Goal: Task Accomplishment & Management: Use online tool/utility

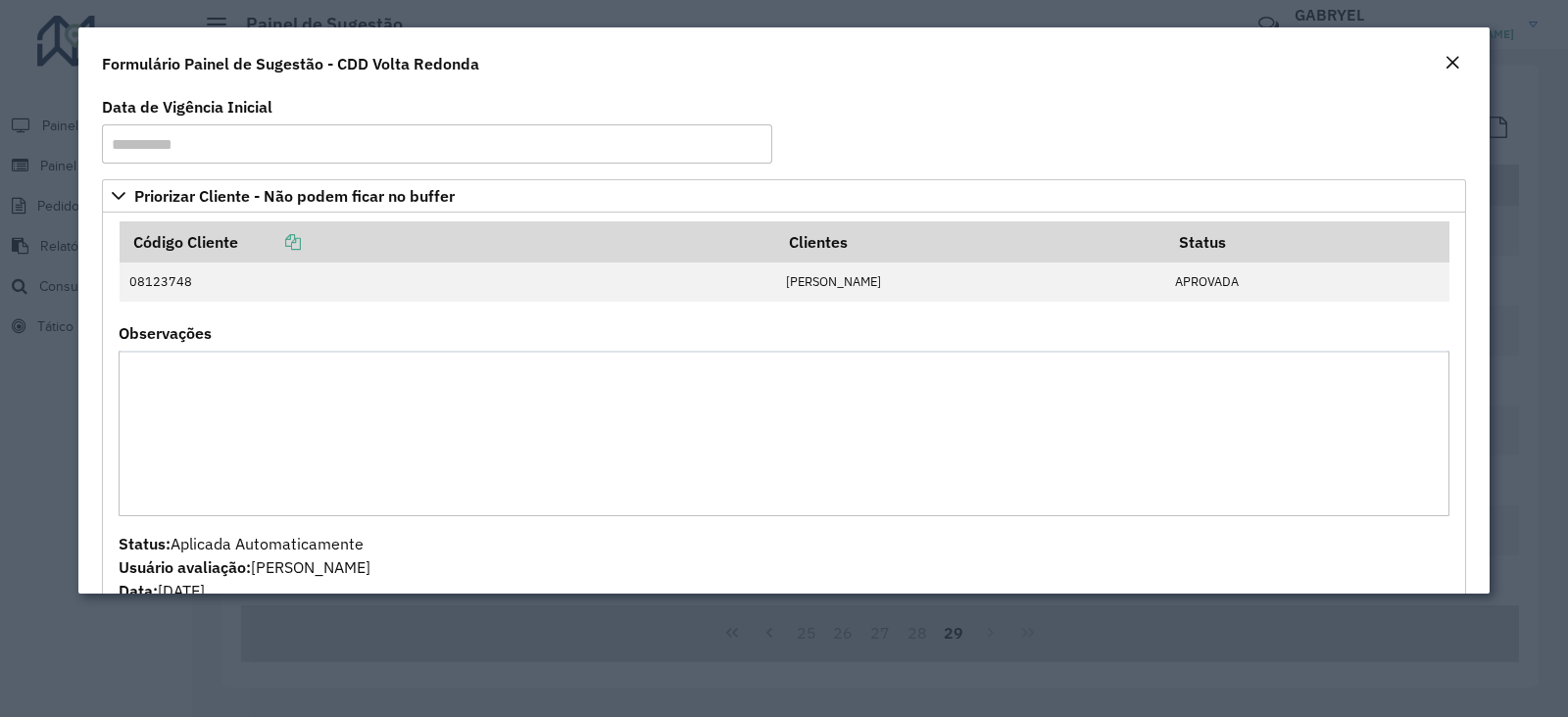
scroll to position [1420, 0]
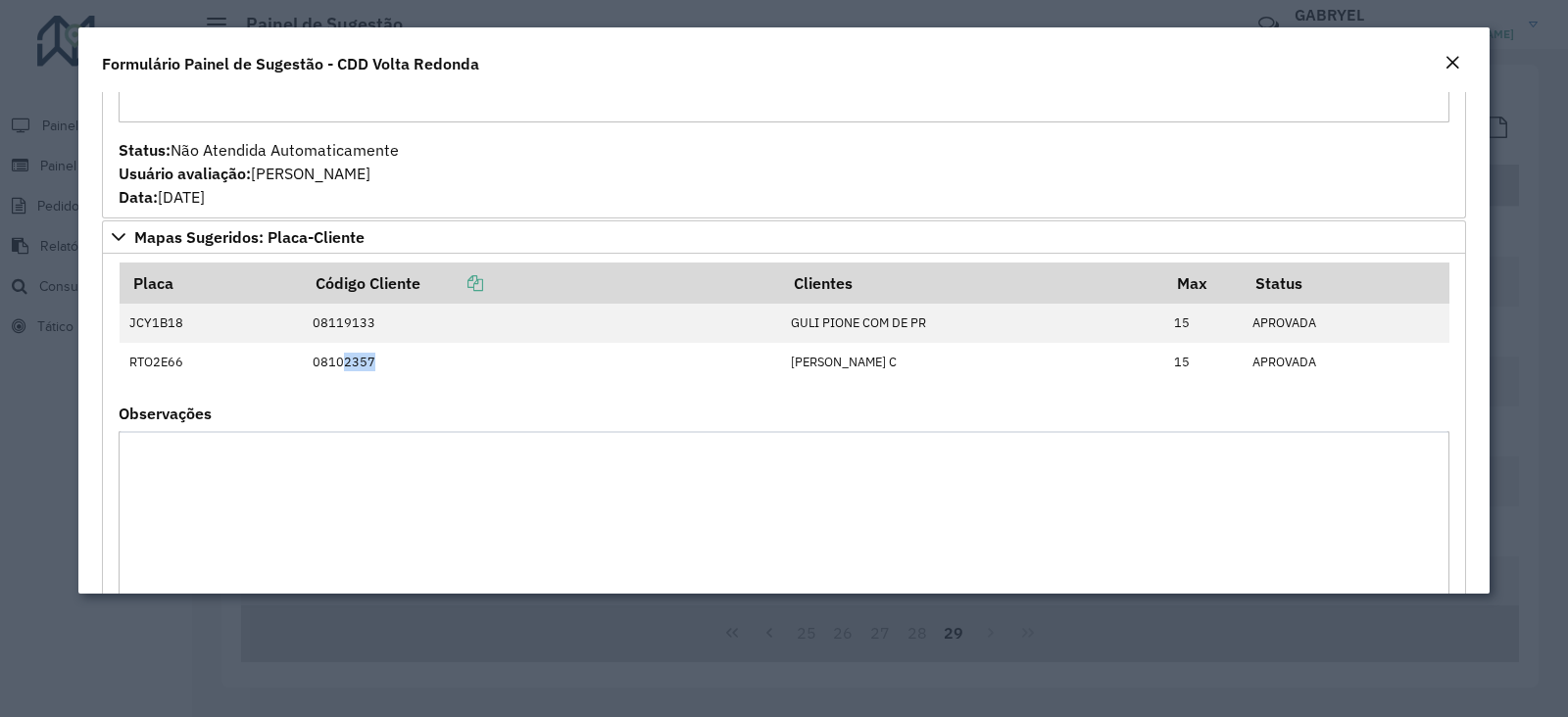
click at [1453, 56] on em "Close" at bounding box center [1453, 63] width 16 height 16
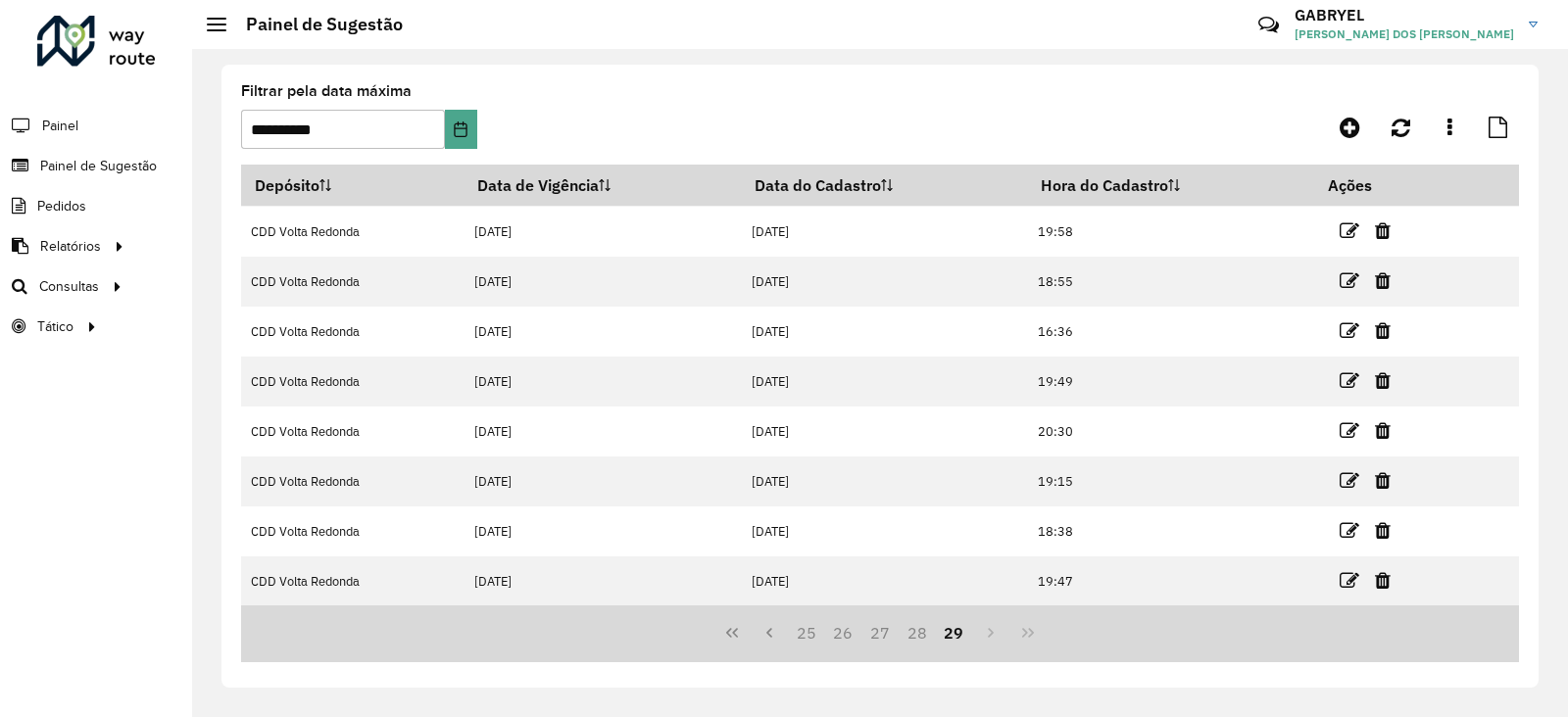
click at [42, 350] on div "Roteirizador AmbevTech Painel Painel de Sugestão Pedidos Relatórios Clientes Cl…" at bounding box center [95, 358] width 192 height 717
click at [244, 333] on span "Análise de Sessões" at bounding box center [284, 327] width 123 height 21
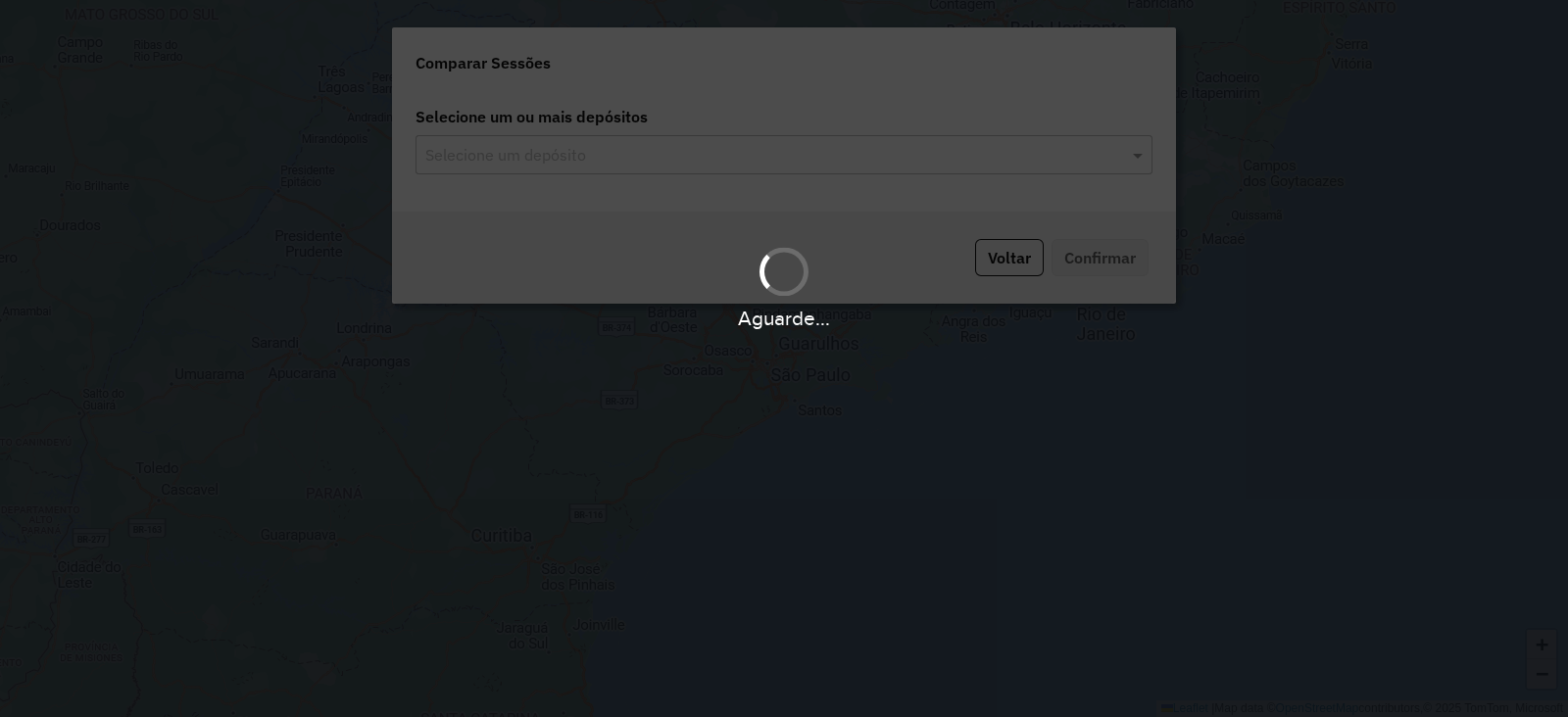
click at [824, 154] on input "text" at bounding box center [774, 156] width 707 height 24
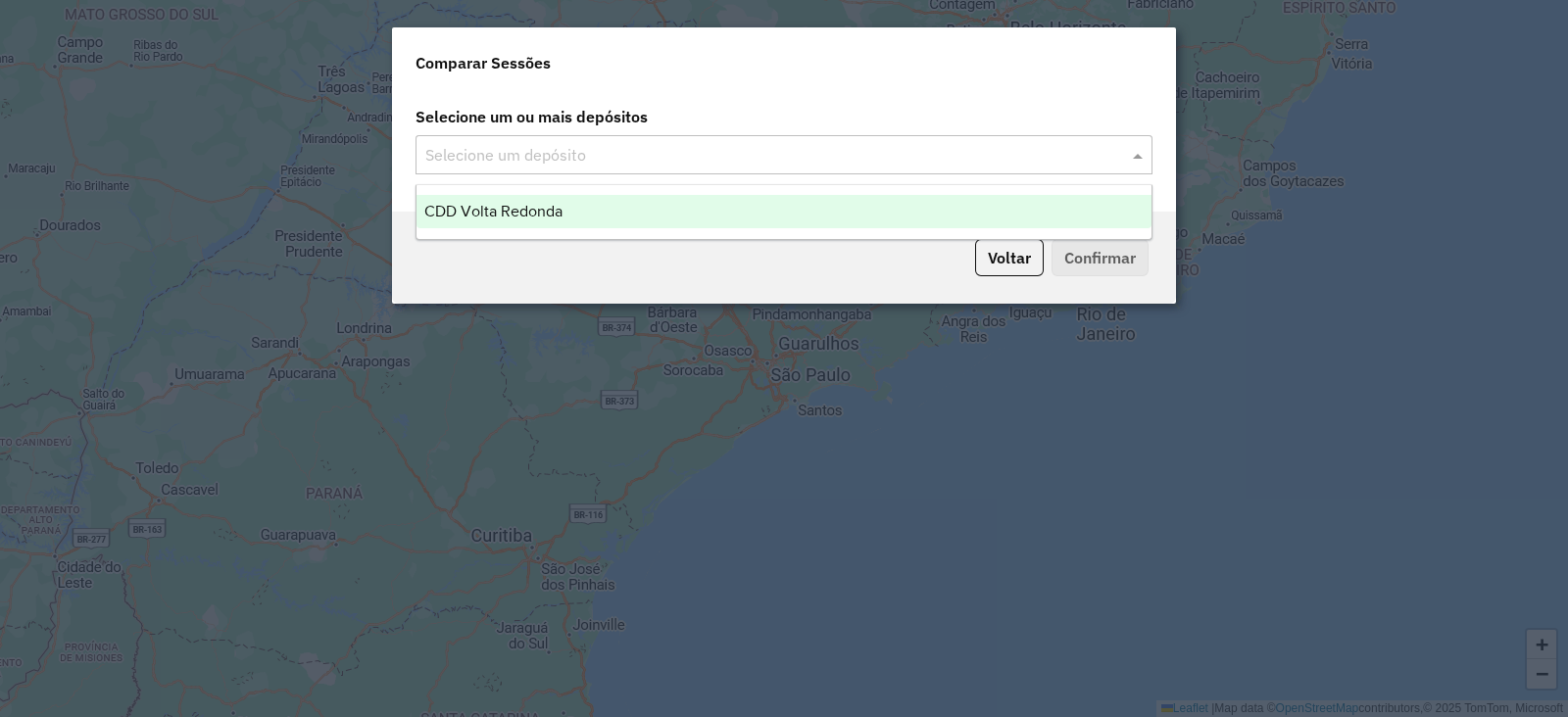
drag, startPoint x: 1149, startPoint y: 156, endPoint x: 1128, endPoint y: 160, distance: 21.4
click at [1147, 155] on span at bounding box center [1140, 155] width 25 height 24
click at [881, 221] on div "CDD Volta Redonda" at bounding box center [784, 212] width 735 height 34
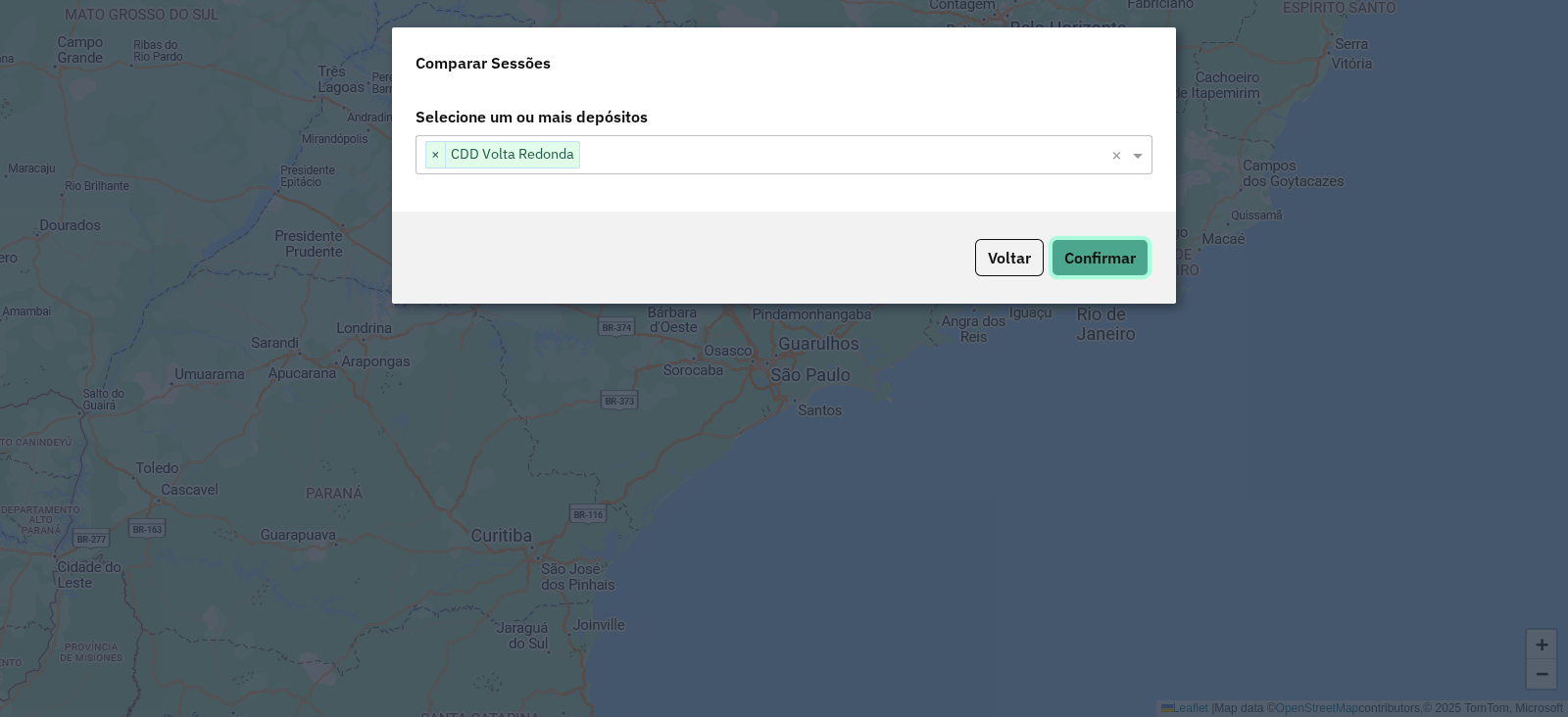
click at [1117, 239] on button "Confirmar" at bounding box center [1100, 257] width 97 height 37
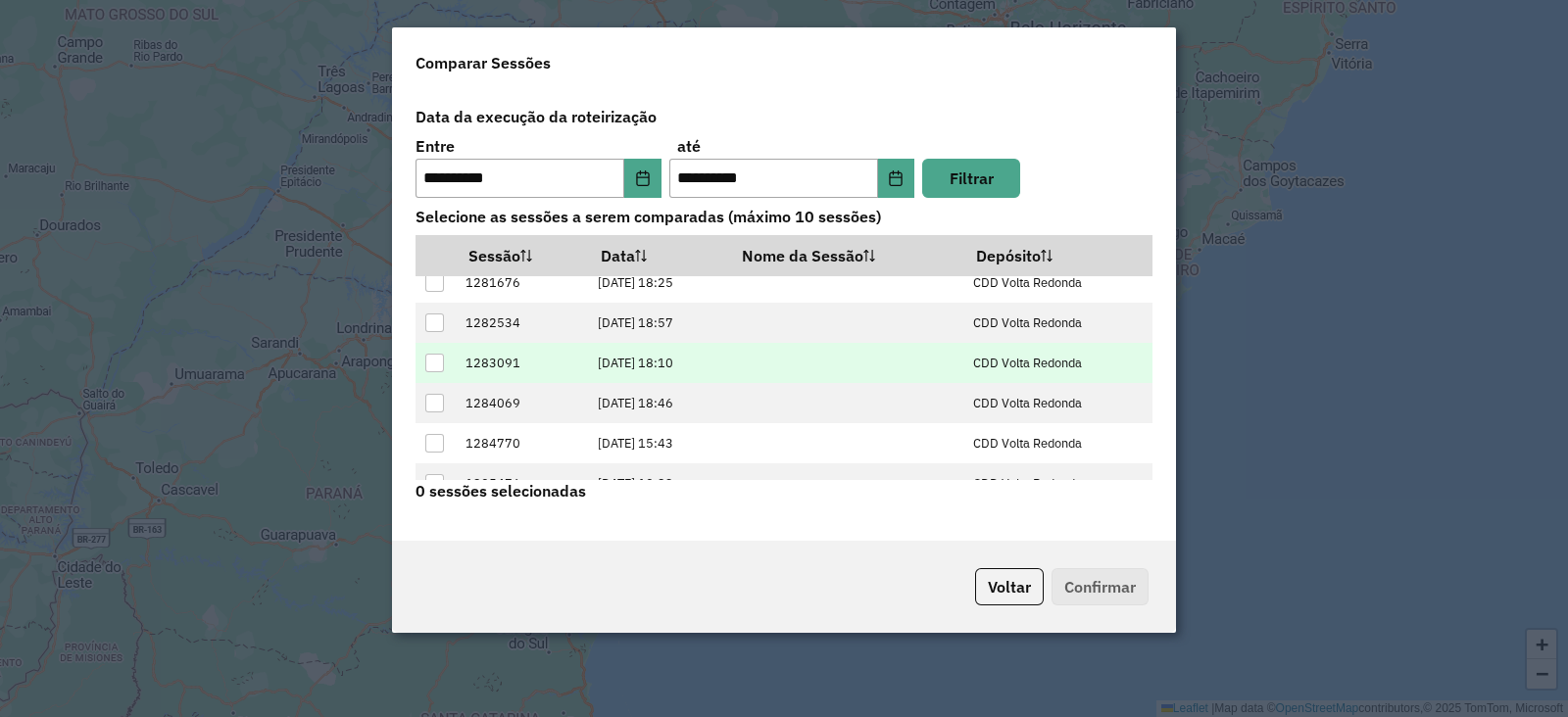
scroll to position [76, 0]
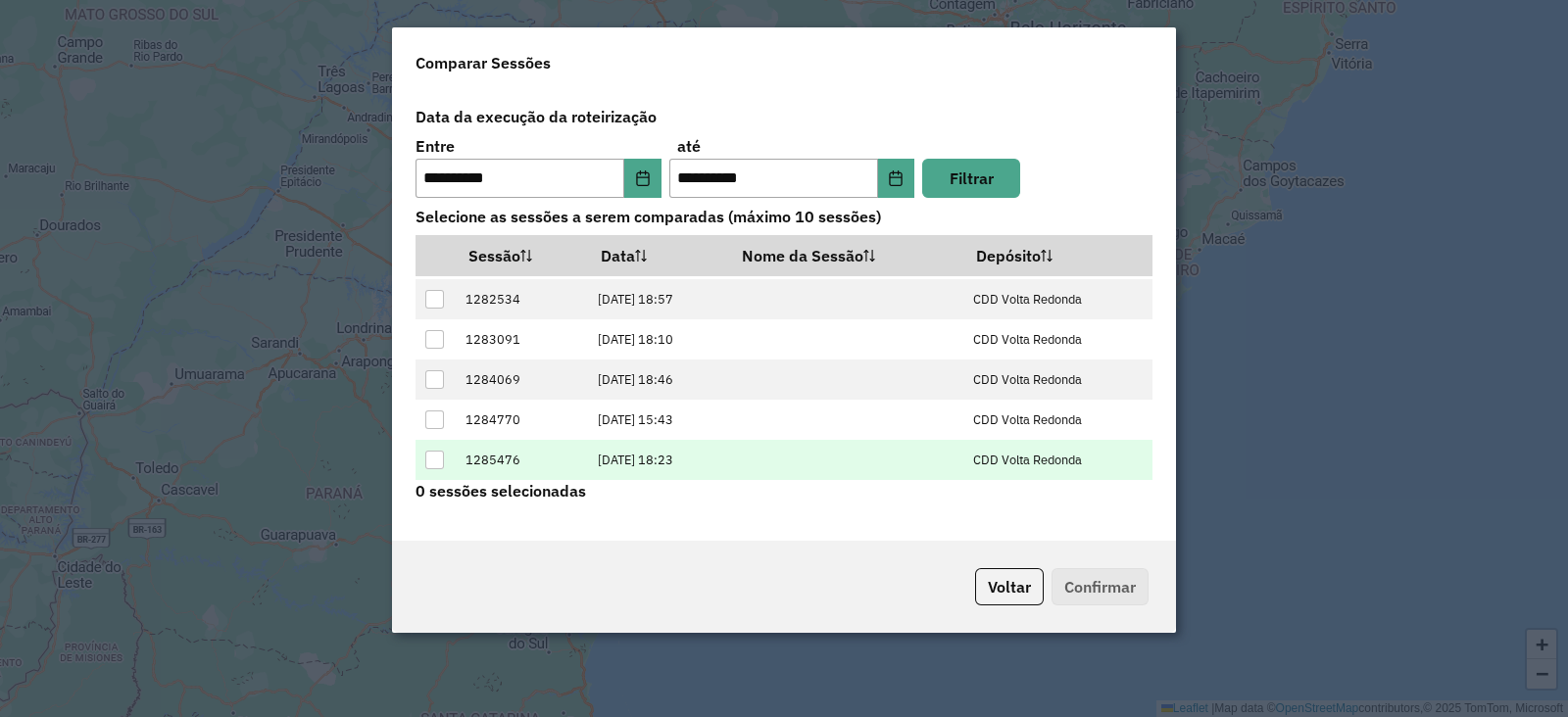
click at [436, 462] on div at bounding box center [434, 460] width 19 height 19
click at [1091, 579] on button "Confirmar" at bounding box center [1100, 586] width 97 height 37
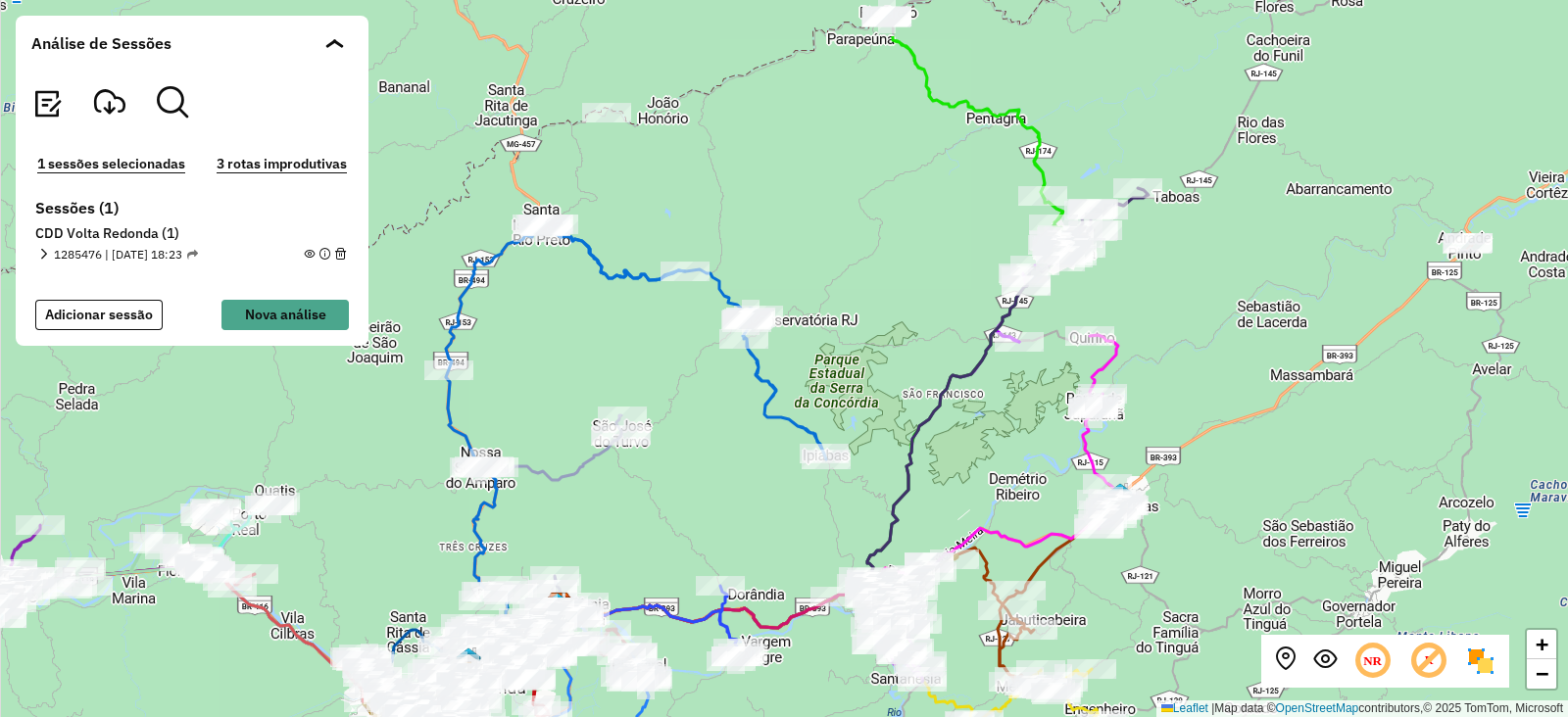
drag, startPoint x: 819, startPoint y: 389, endPoint x: 673, endPoint y: 501, distance: 184.0
click at [673, 501] on div "+ − Leaflet | Map data © OpenStreetMap contributors,© 2025 TomTom, Microsoft" at bounding box center [784, 358] width 1568 height 717
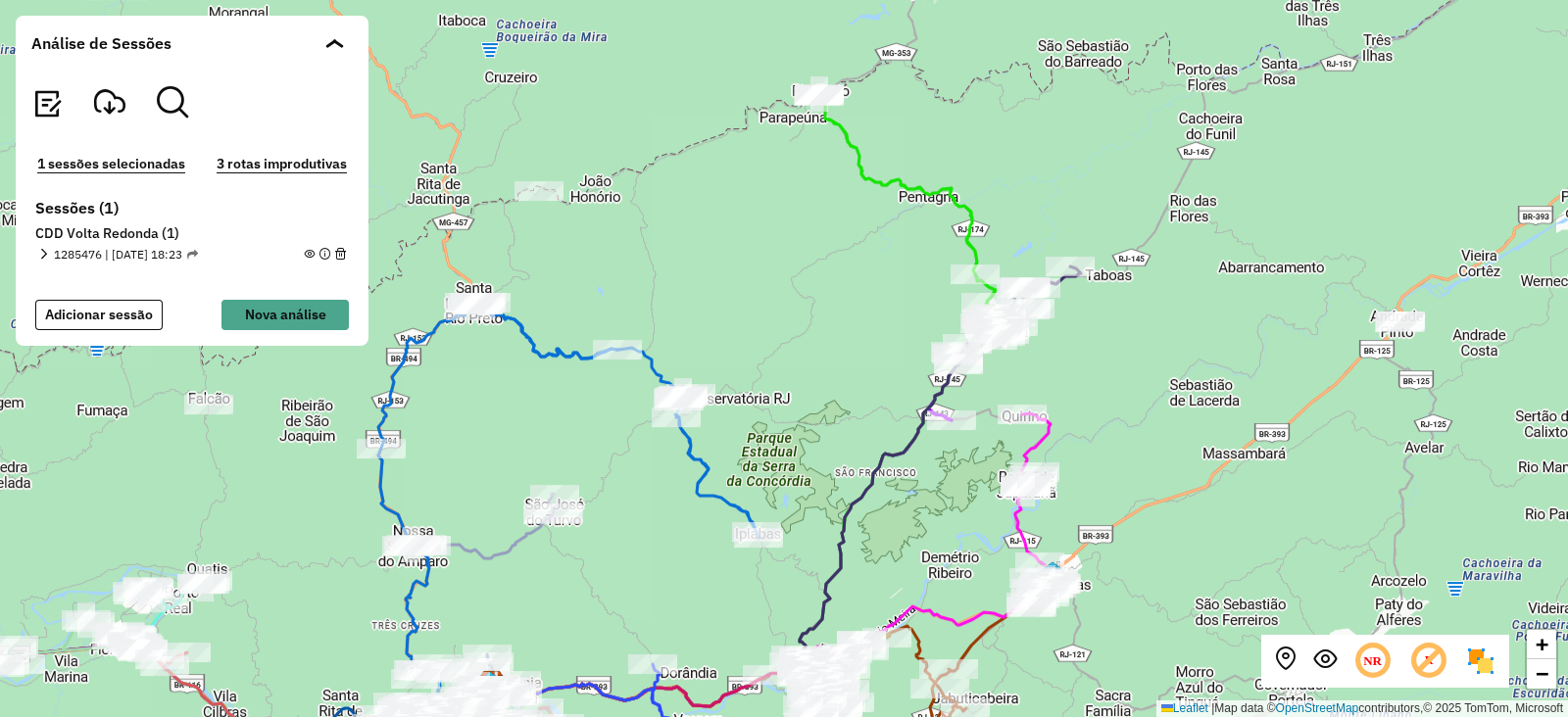
drag, startPoint x: 1230, startPoint y: 342, endPoint x: 1164, endPoint y: 416, distance: 99.2
click at [1164, 416] on div "+ − Leaflet | Map data © OpenStreetMap contributors,© 2025 TomTom, Microsoft" at bounding box center [784, 358] width 1568 height 717
